Goal: Complete application form

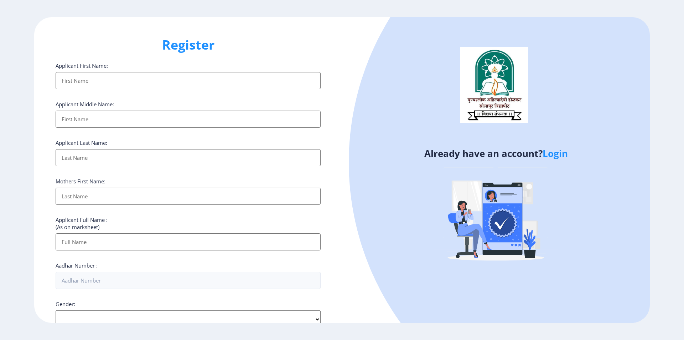
select select
click at [556, 155] on link "Login" at bounding box center [555, 153] width 25 height 13
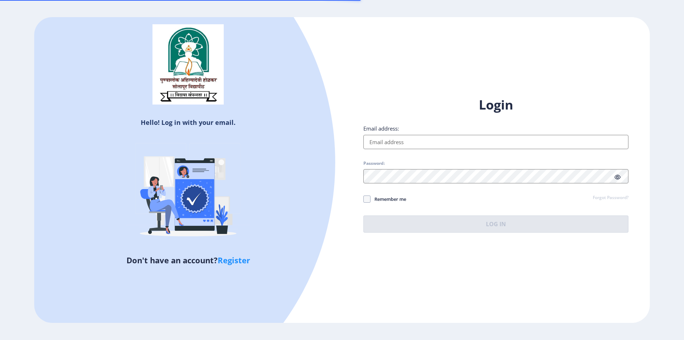
click at [409, 142] on input "Email address:" at bounding box center [495, 142] width 265 height 14
type input "[EMAIL_ADDRESS][DOMAIN_NAME]"
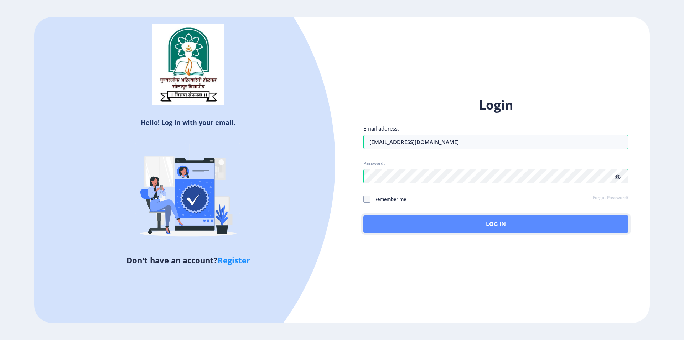
click at [472, 224] on button "Log In" at bounding box center [495, 223] width 265 height 17
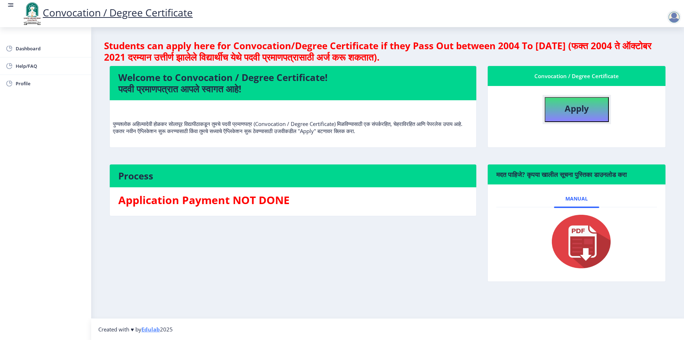
click at [593, 110] on button "Apply" at bounding box center [577, 109] width 64 height 25
select select
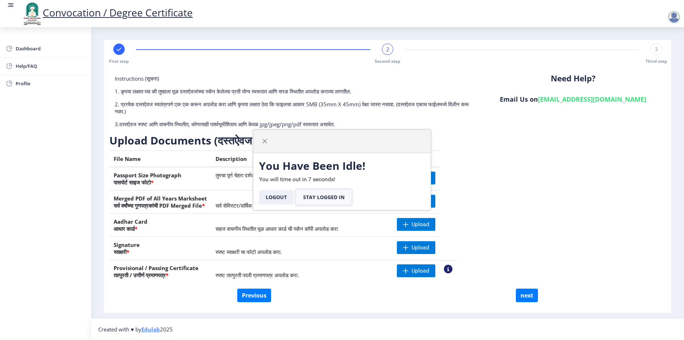
click at [310, 194] on button "Stay Logged In" at bounding box center [323, 197] width 55 height 14
click at [335, 197] on button "Stay Logged In" at bounding box center [323, 197] width 55 height 14
click at [272, 198] on button "Logout" at bounding box center [276, 197] width 35 height 14
click at [279, 200] on button "Logout" at bounding box center [276, 197] width 35 height 14
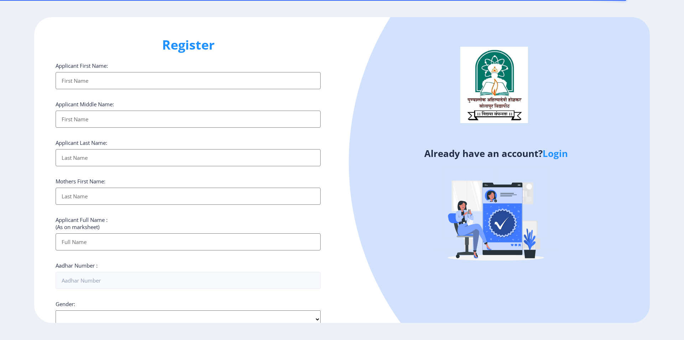
click at [558, 151] on link "Login" at bounding box center [555, 153] width 25 height 13
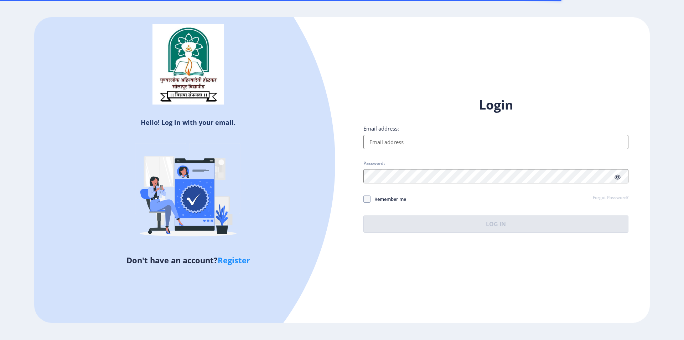
click at [401, 140] on input "Email address:" at bounding box center [495, 142] width 265 height 14
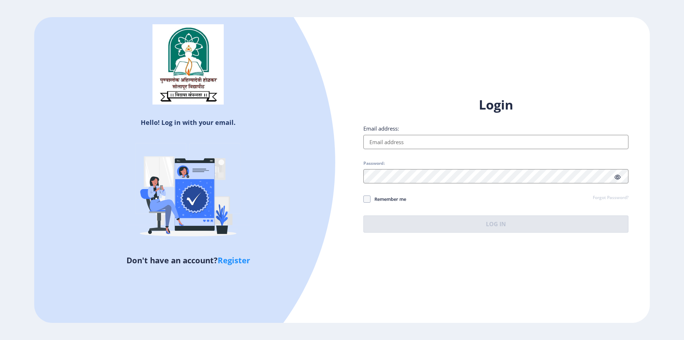
type input "[EMAIL_ADDRESS][DOMAIN_NAME]"
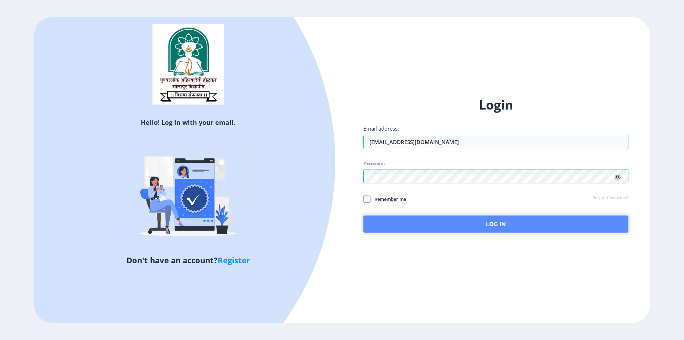
click at [490, 222] on button "Log In" at bounding box center [495, 223] width 265 height 17
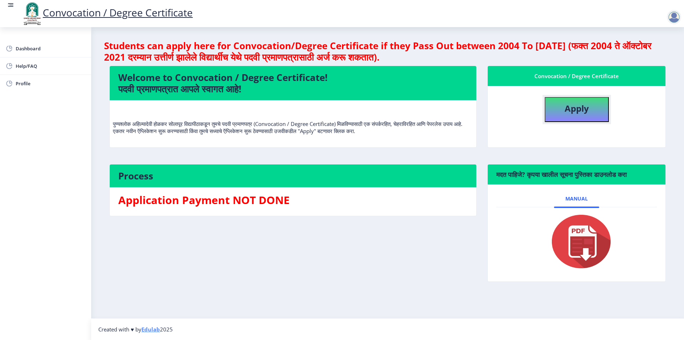
click at [587, 109] on b "Apply" at bounding box center [577, 108] width 24 height 12
select select
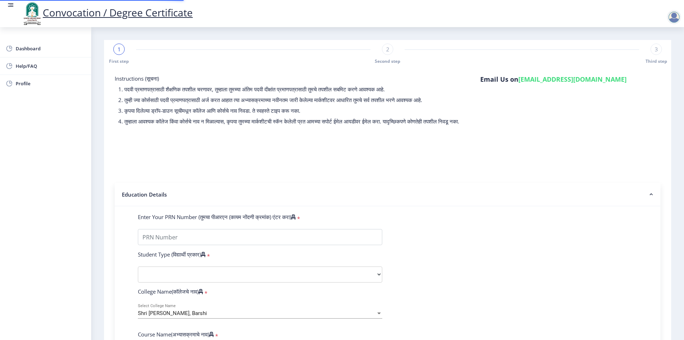
type input "2014032500046694"
select select "Regular"
select select "2017"
select select "March"
select select "Grade O"
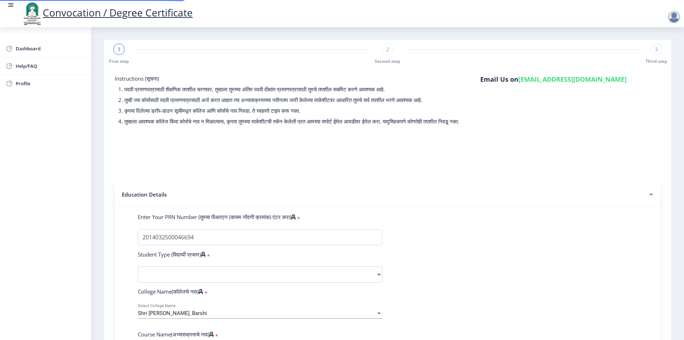
type input "184675"
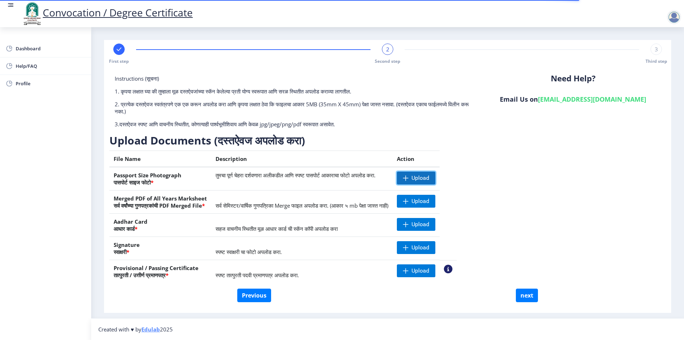
click at [429, 175] on span "Upload" at bounding box center [421, 177] width 18 height 7
click at [429, 197] on span "Upload" at bounding box center [421, 200] width 18 height 7
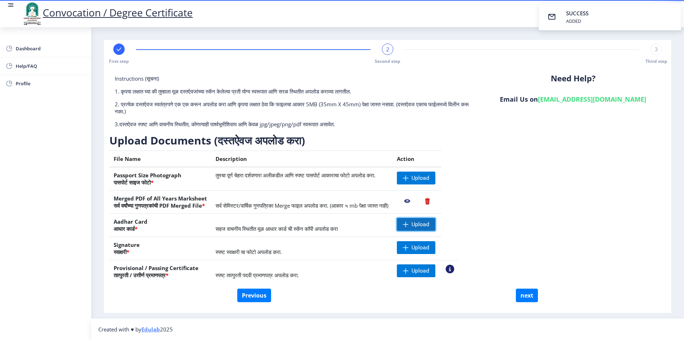
click at [429, 224] on span "Upload" at bounding box center [421, 224] width 18 height 7
click at [409, 270] on span at bounding box center [406, 271] width 6 height 6
click at [409, 175] on span at bounding box center [406, 178] width 6 height 6
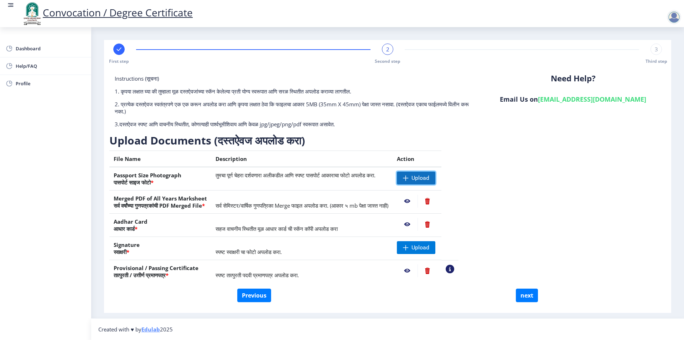
click at [435, 180] on span "Upload" at bounding box center [416, 177] width 38 height 13
click at [418, 178] on nb-action at bounding box center [407, 177] width 21 height 13
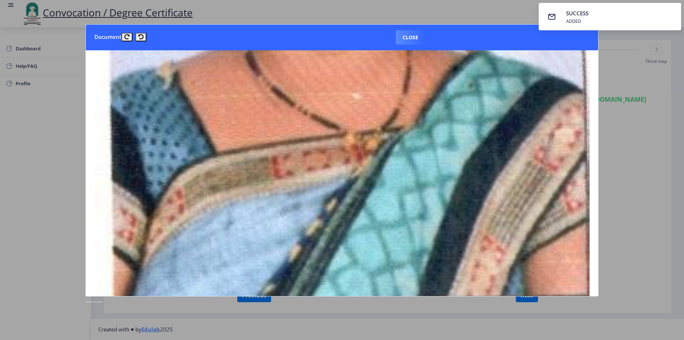
scroll to position [249, 0]
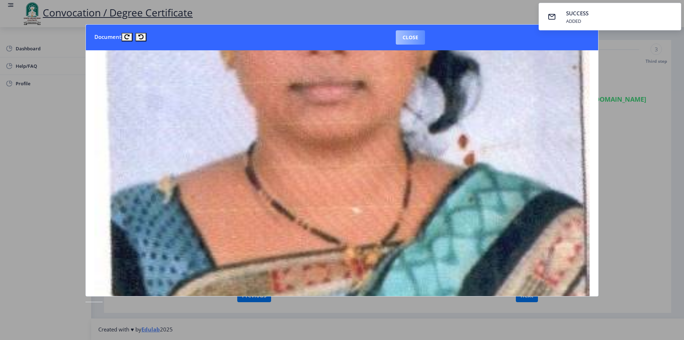
click at [409, 33] on button "Close" at bounding box center [410, 37] width 29 height 14
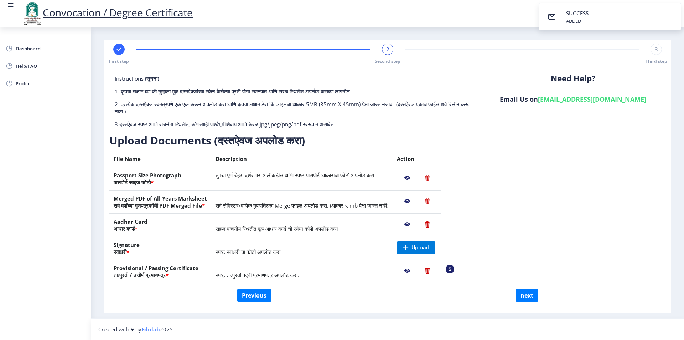
click at [418, 201] on nb-action at bounding box center [407, 201] width 21 height 13
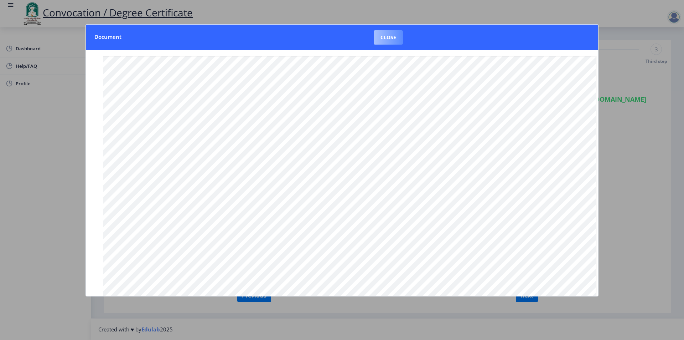
click at [400, 38] on button "Close" at bounding box center [388, 37] width 29 height 14
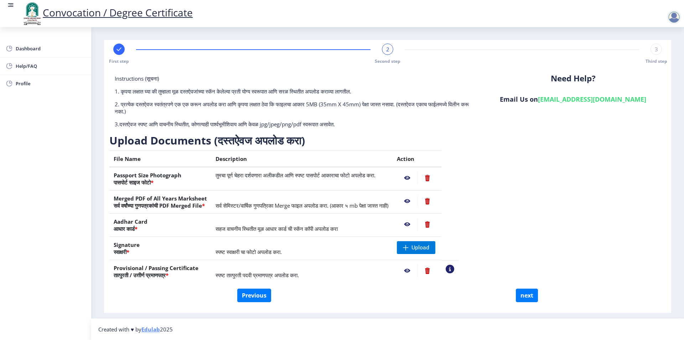
click at [418, 223] on nb-action at bounding box center [407, 224] width 21 height 13
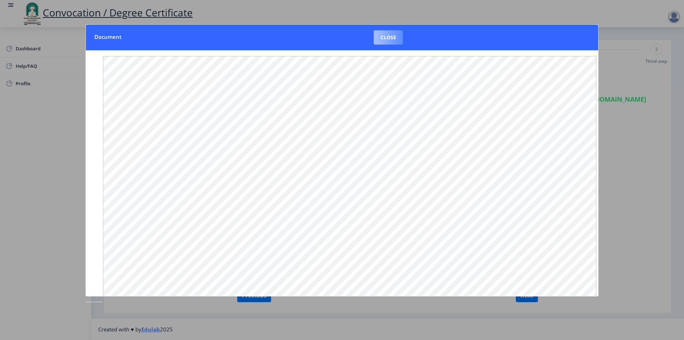
click at [389, 36] on button "Close" at bounding box center [388, 37] width 29 height 14
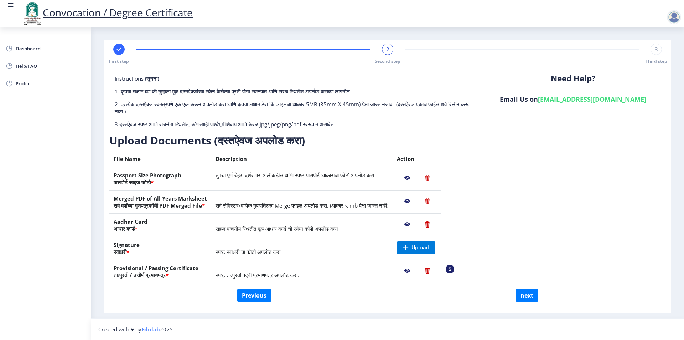
click at [418, 269] on nb-action at bounding box center [407, 270] width 21 height 13
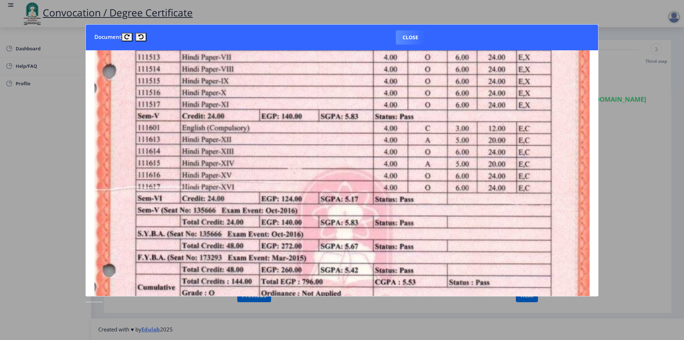
scroll to position [178, 0]
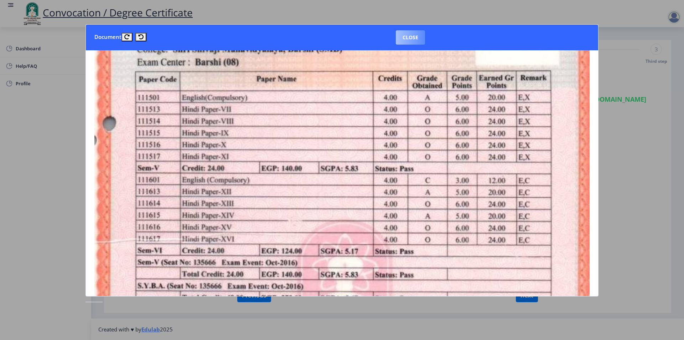
click at [415, 40] on button "Close" at bounding box center [410, 37] width 29 height 14
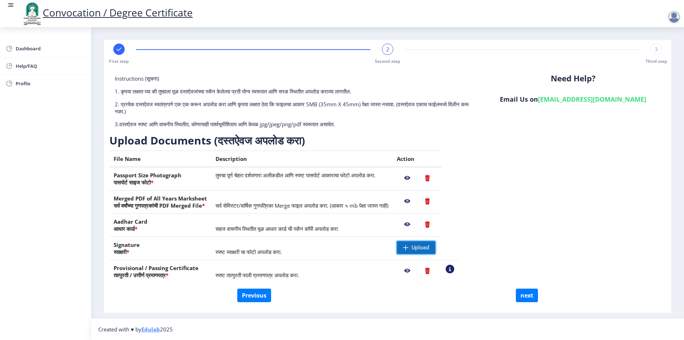
click at [429, 249] on span "Upload" at bounding box center [421, 247] width 18 height 7
click at [418, 245] on nb-action at bounding box center [407, 247] width 21 height 13
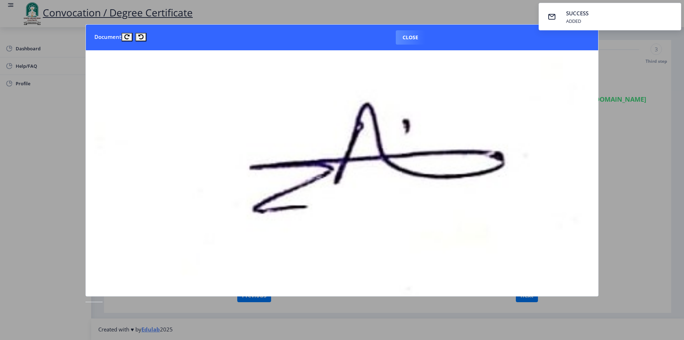
scroll to position [107, 0]
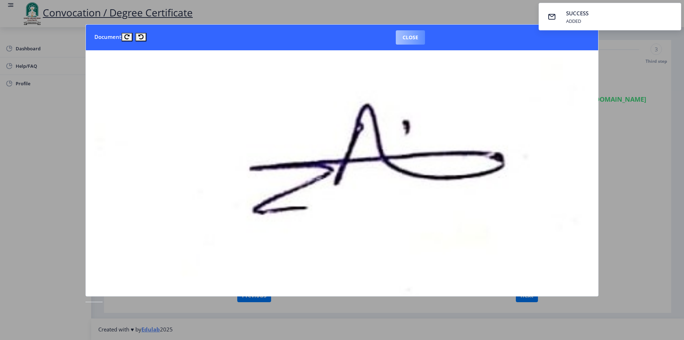
click at [413, 37] on button "Close" at bounding box center [410, 37] width 29 height 14
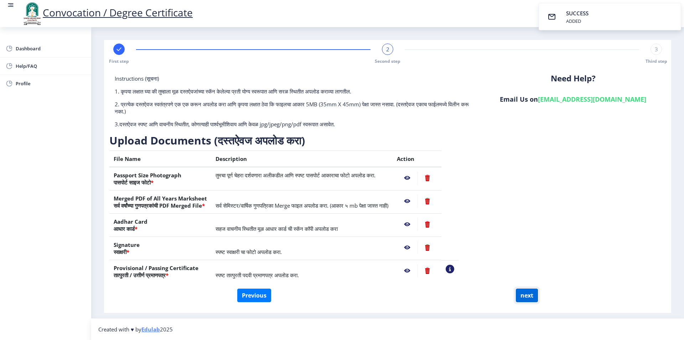
click at [531, 298] on button "next" at bounding box center [527, 295] width 22 height 14
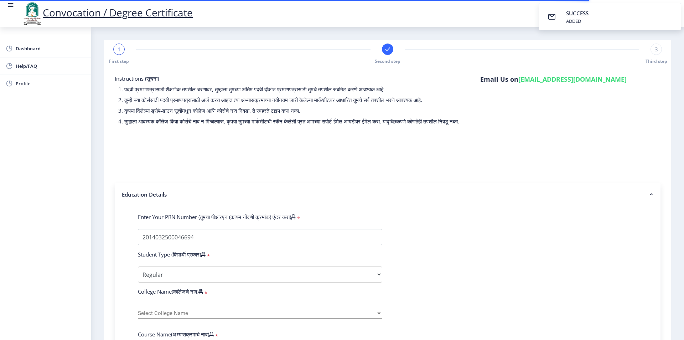
select select
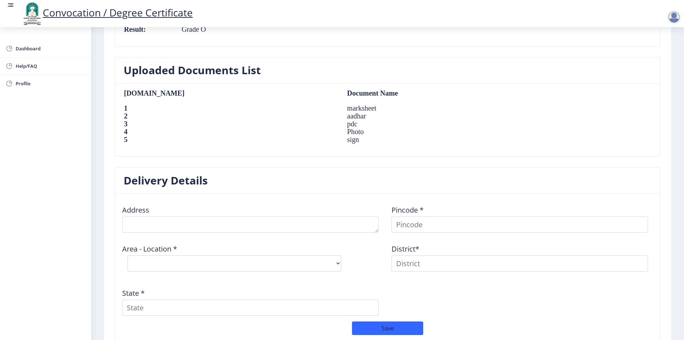
scroll to position [463, 0]
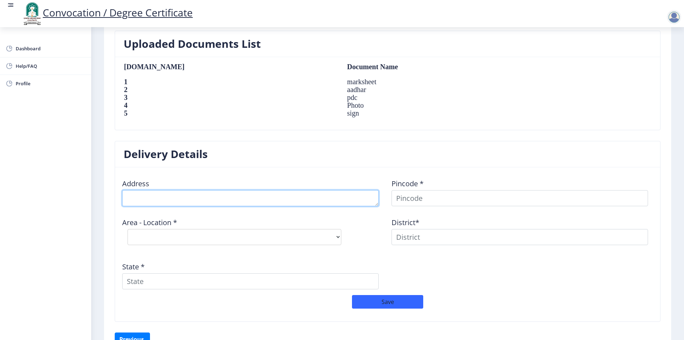
click at [247, 201] on textarea at bounding box center [250, 198] width 257 height 16
type textarea "[STREET_ADDRESS]"
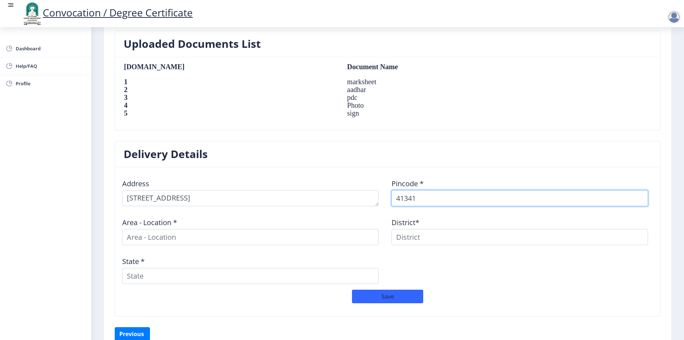
type input "413411"
select select
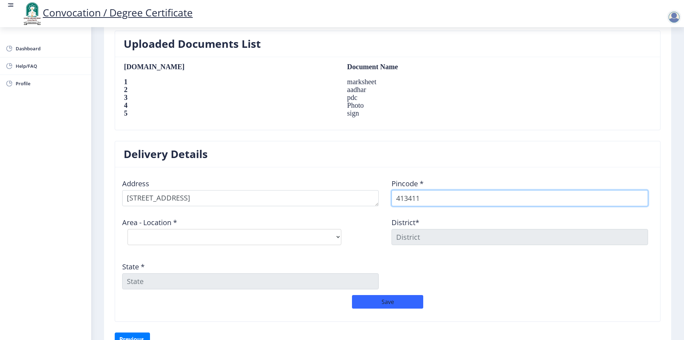
type input "413411"
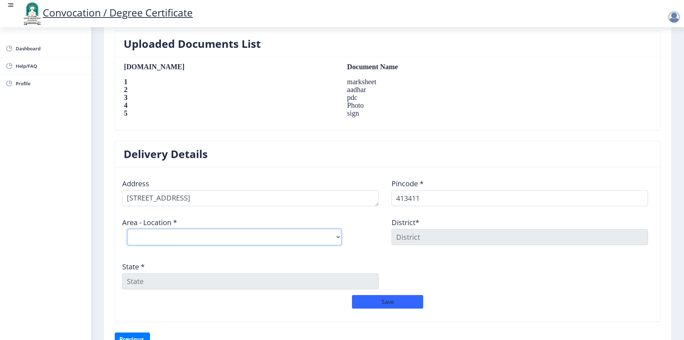
click at [336, 235] on select "Select Area Location K.V.Nagar Barshi S.O" at bounding box center [235, 237] width 214 height 16
select select "1: Object"
click at [128, 229] on select "Select Area Location K.V.Nagar Barshi S.O" at bounding box center [235, 237] width 214 height 16
type input "SOLAPUR"
type input "[GEOGRAPHIC_DATA]"
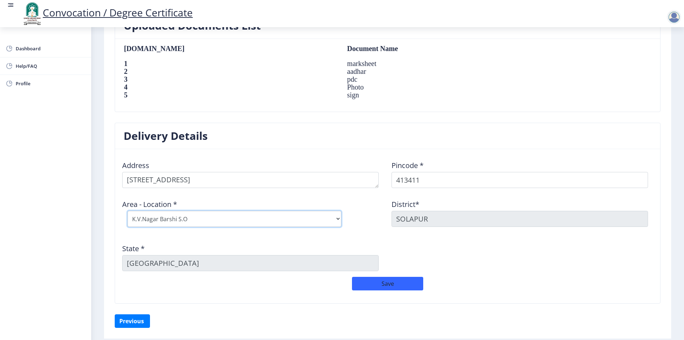
scroll to position [499, 0]
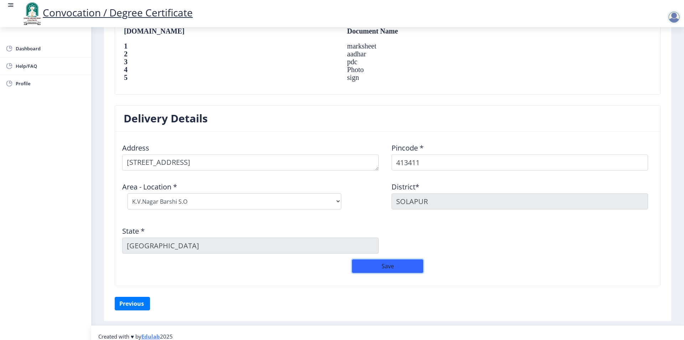
click at [392, 266] on button "Save" at bounding box center [387, 266] width 71 height 14
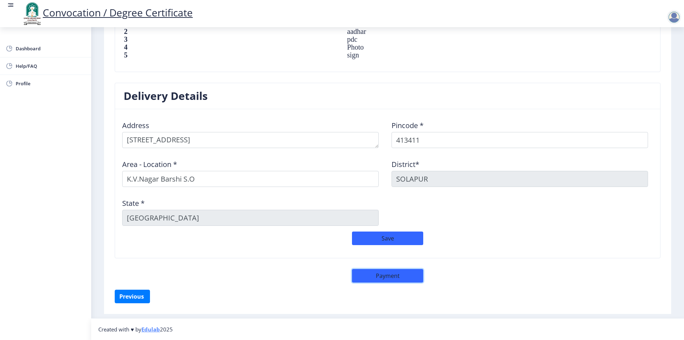
click at [373, 275] on button "Payment" at bounding box center [387, 276] width 71 height 14
select select "sealed"
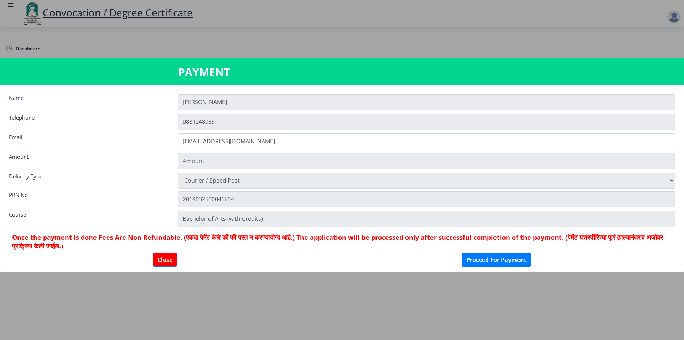
scroll to position [521, 0]
type input "1885"
click at [160, 256] on button "Close" at bounding box center [163, 260] width 24 height 14
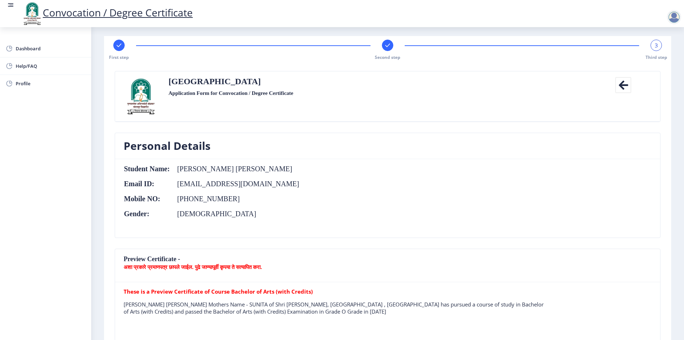
scroll to position [0, 0]
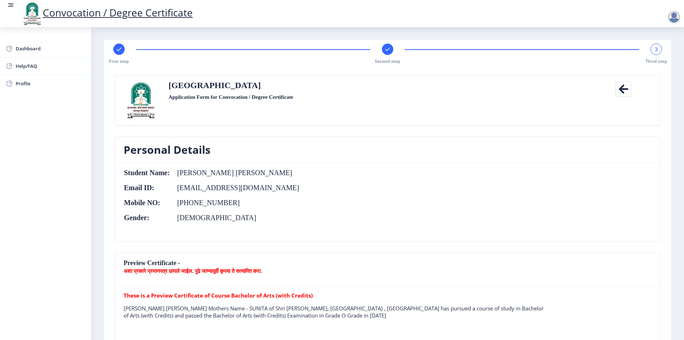
click at [676, 15] on div at bounding box center [674, 17] width 14 height 14
click at [661, 56] on span "Log out" at bounding box center [656, 55] width 46 height 9
